Goal: Find specific page/section: Find specific page/section

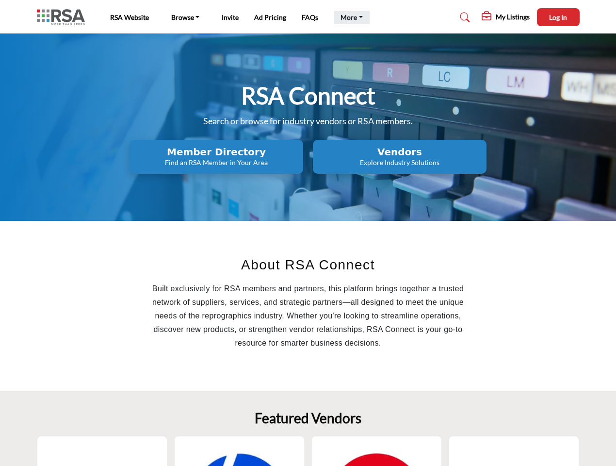
click at [350, 17] on link "More" at bounding box center [352, 18] width 36 height 14
click at [559, 17] on span "Log In" at bounding box center [558, 17] width 18 height 8
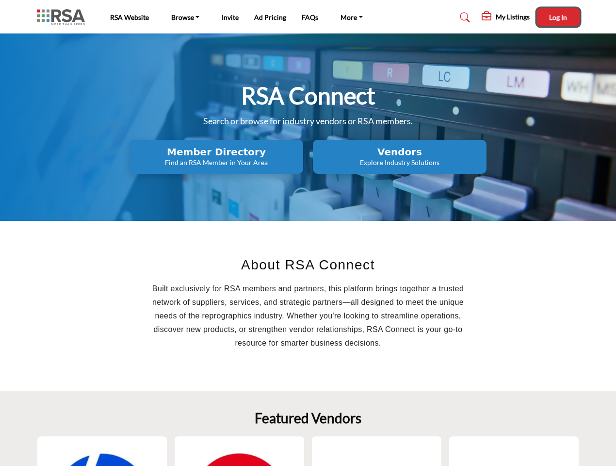
click at [216, 157] on h2 "Member Directory" at bounding box center [216, 152] width 168 height 12
click at [400, 157] on h2 "Vendors" at bounding box center [400, 152] width 168 height 12
click at [350, 17] on link "More" at bounding box center [352, 18] width 36 height 14
click at [559, 17] on span "Log In" at bounding box center [558, 17] width 18 height 8
click at [216, 157] on h2 "Member Directory" at bounding box center [216, 152] width 168 height 12
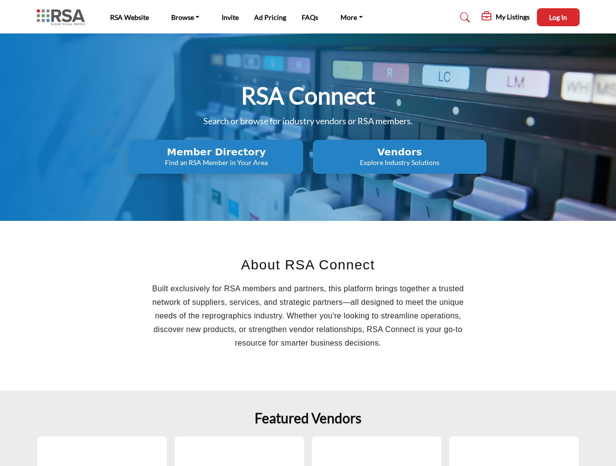
click at [400, 157] on h2 "Vendors" at bounding box center [400, 152] width 168 height 12
